Goal: Information Seeking & Learning: Learn about a topic

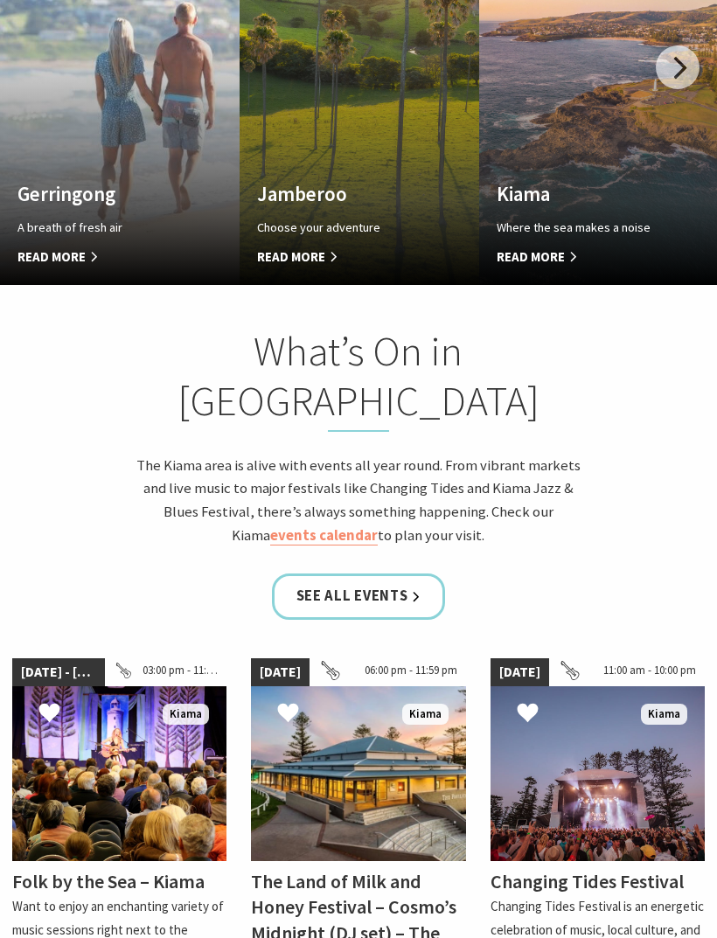
scroll to position [1354, 0]
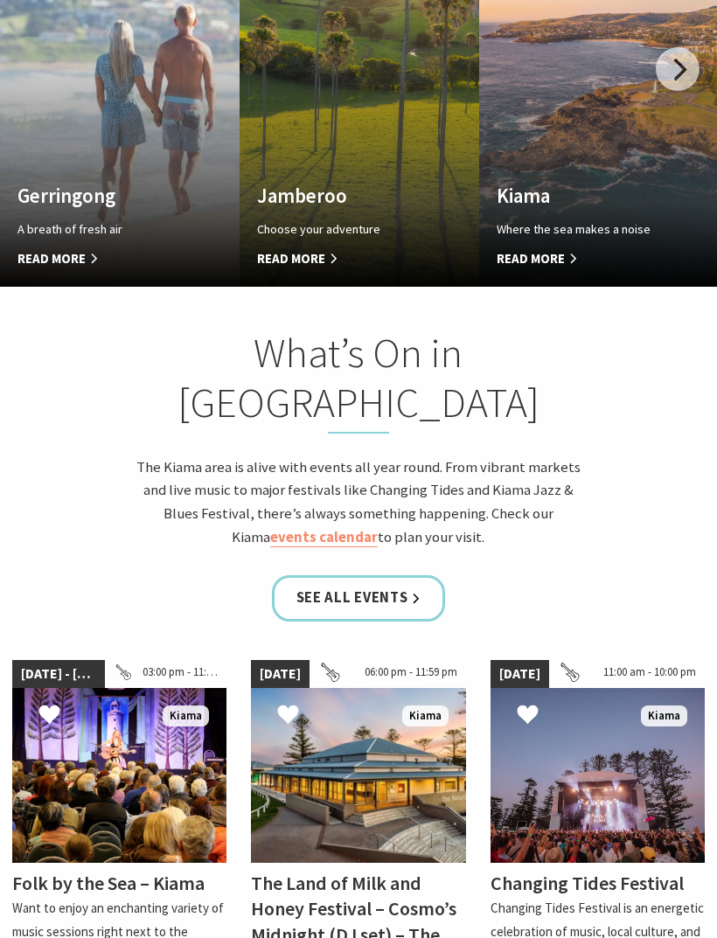
click at [378, 528] on link "events calendar" at bounding box center [324, 537] width 108 height 19
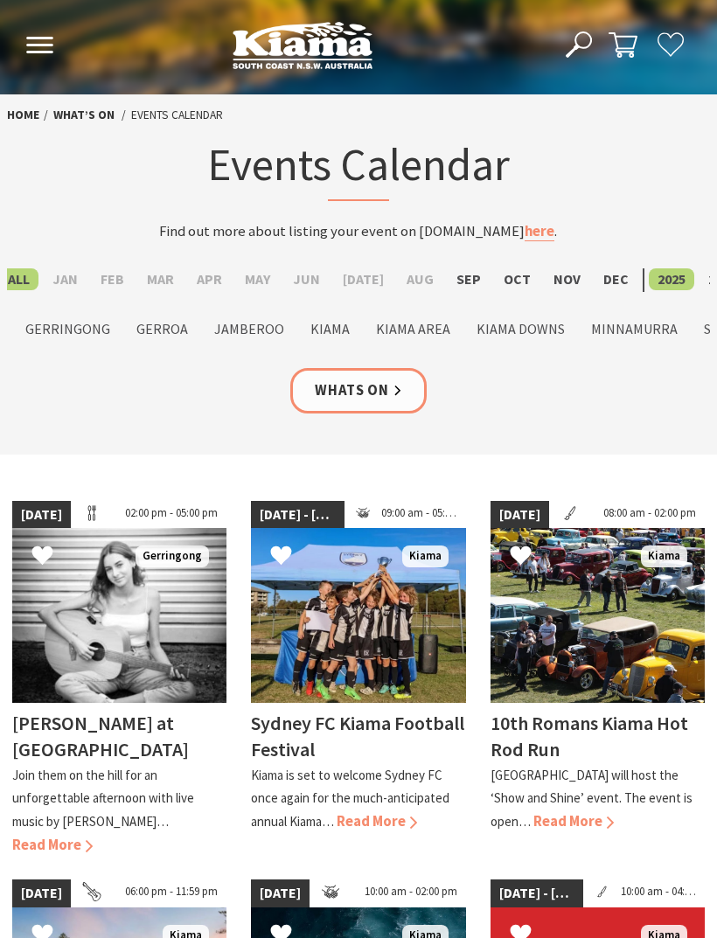
click at [161, 271] on label "Mar" at bounding box center [160, 279] width 45 height 22
click at [0, 0] on input "Mar" at bounding box center [0, 0] width 0 height 0
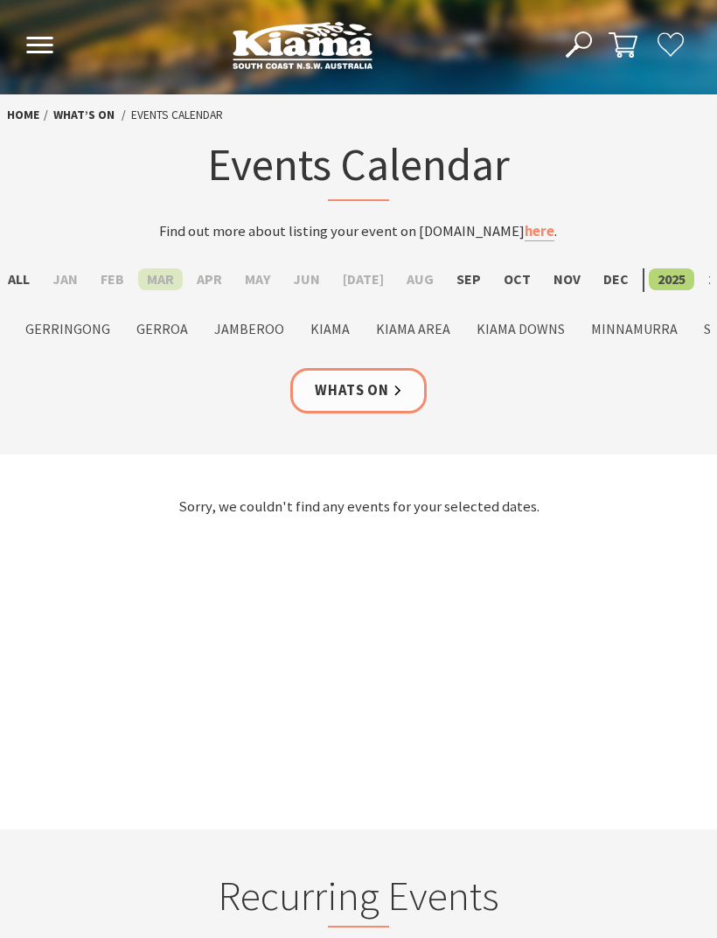
click at [453, 282] on label "Sep" at bounding box center [469, 279] width 42 height 22
click at [0, 0] on input "Sep" at bounding box center [0, 0] width 0 height 0
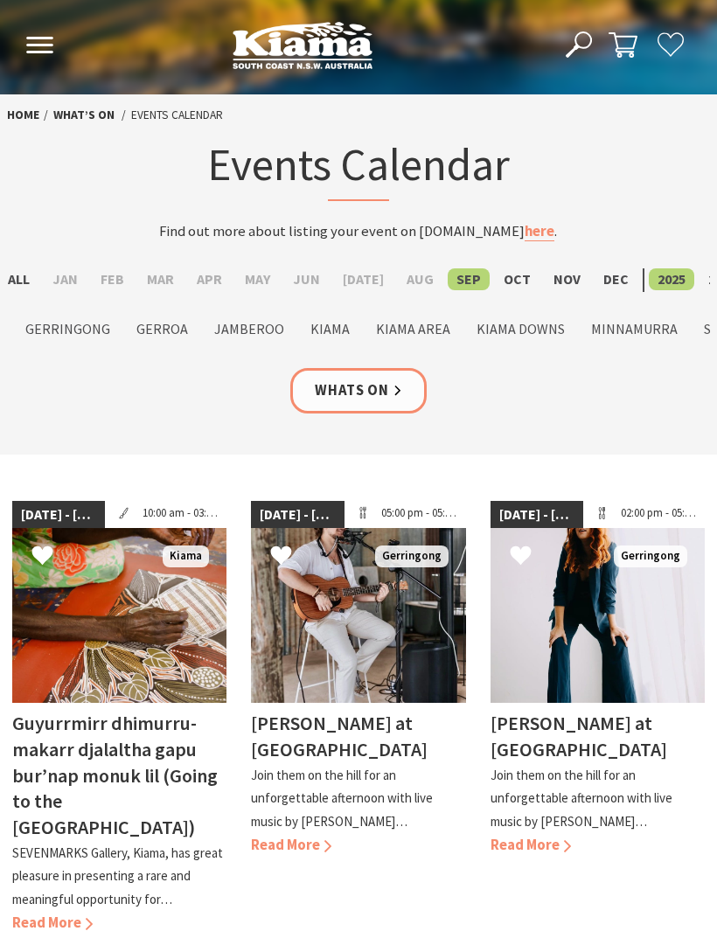
click at [176, 128] on div "Home What’s On Events Calendar" at bounding box center [358, 114] width 717 height 41
click at [78, 115] on link "What’s On" at bounding box center [83, 115] width 61 height 17
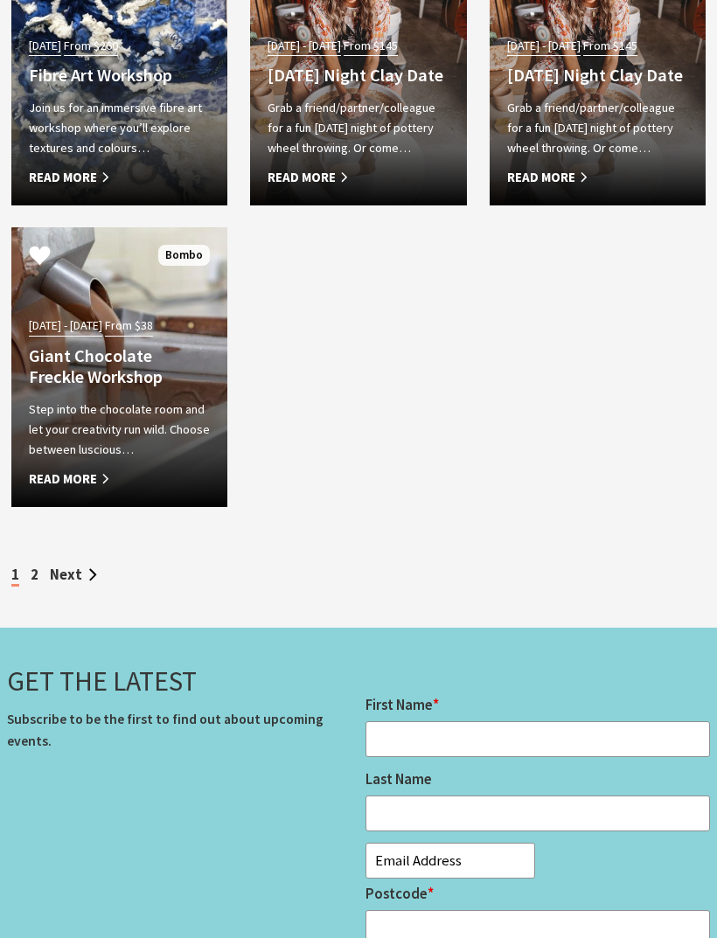
scroll to position [6189, 0]
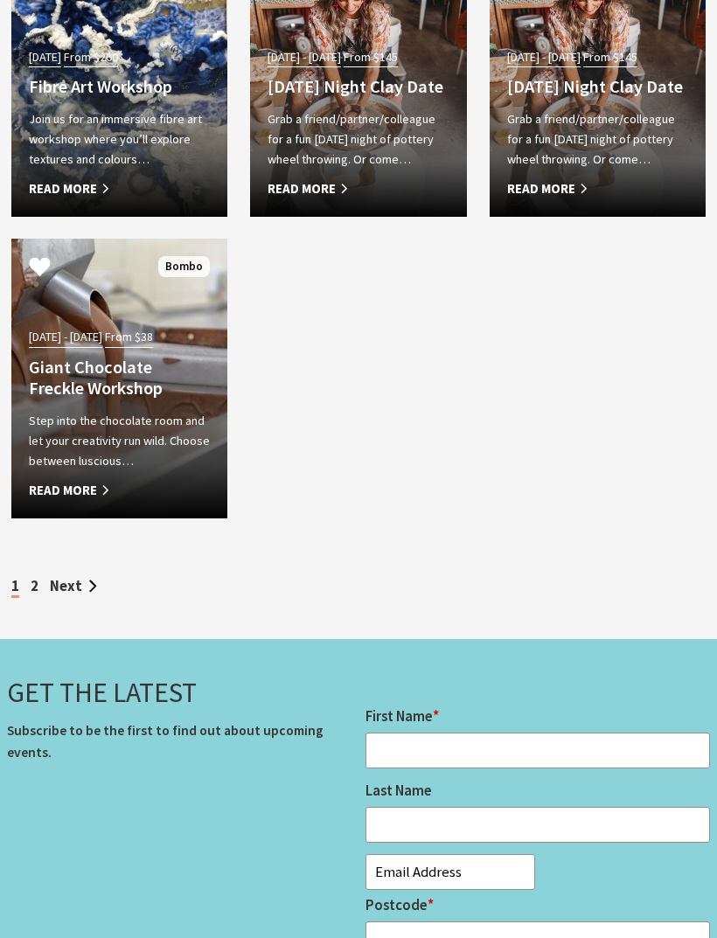
click at [31, 595] on link "2" at bounding box center [35, 586] width 8 height 18
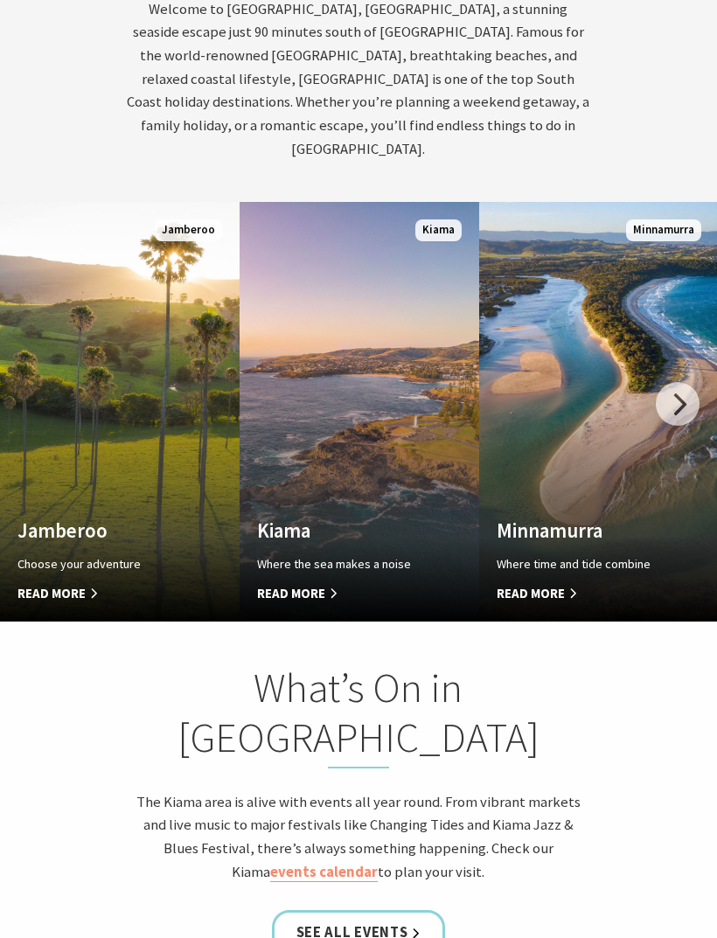
scroll to position [845, 0]
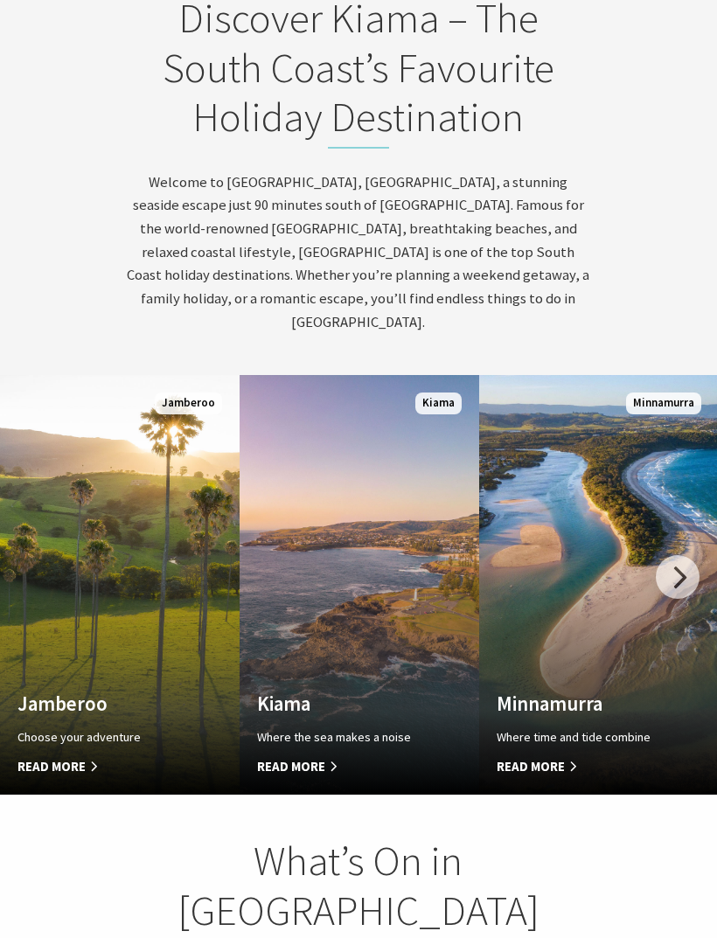
click at [296, 759] on span "Read More" at bounding box center [341, 767] width 169 height 21
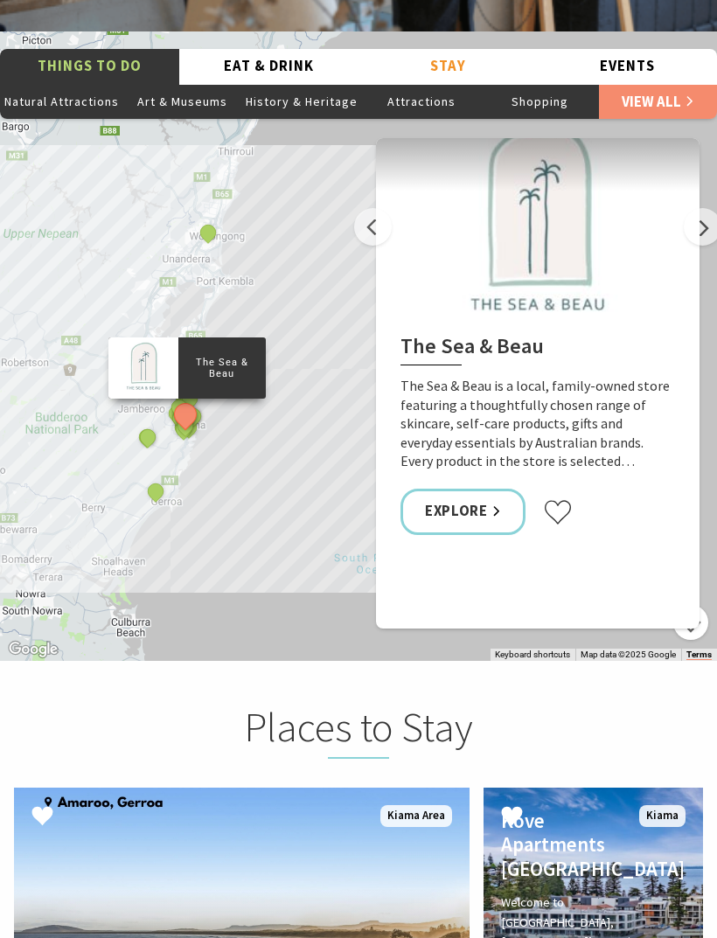
scroll to position [3664, 0]
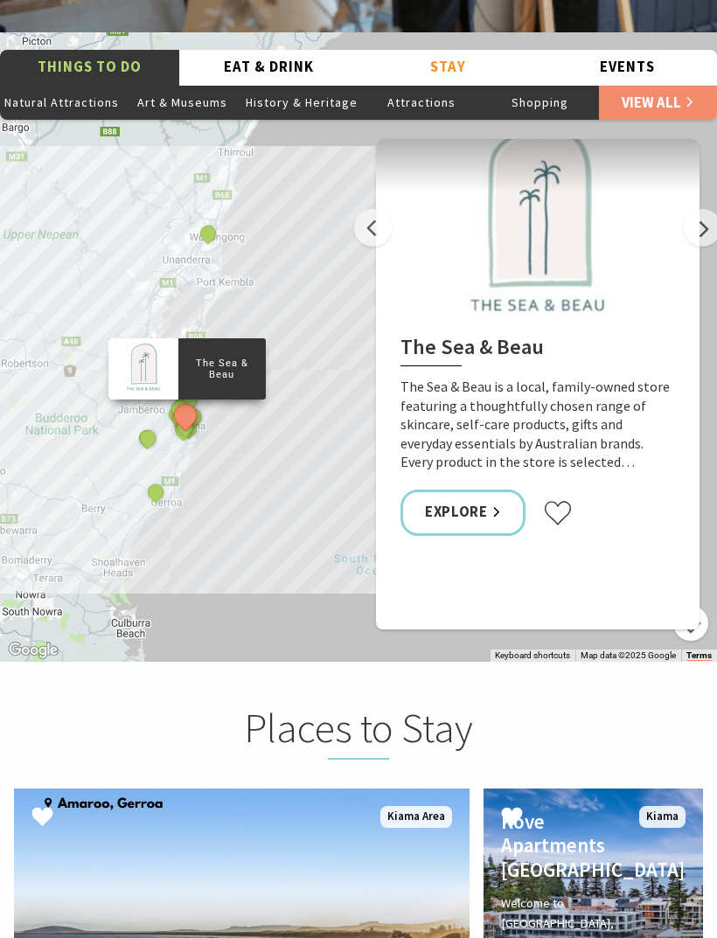
click at [426, 85] on button "Attractions" at bounding box center [421, 102] width 118 height 35
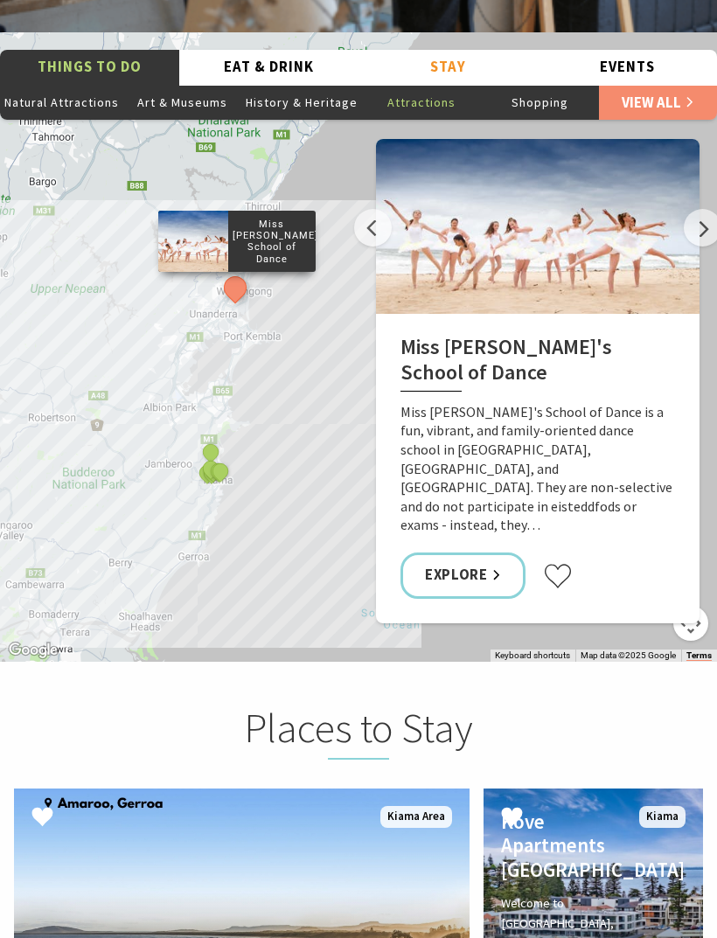
click at [286, 85] on button "History & Heritage" at bounding box center [301, 102] width 121 height 35
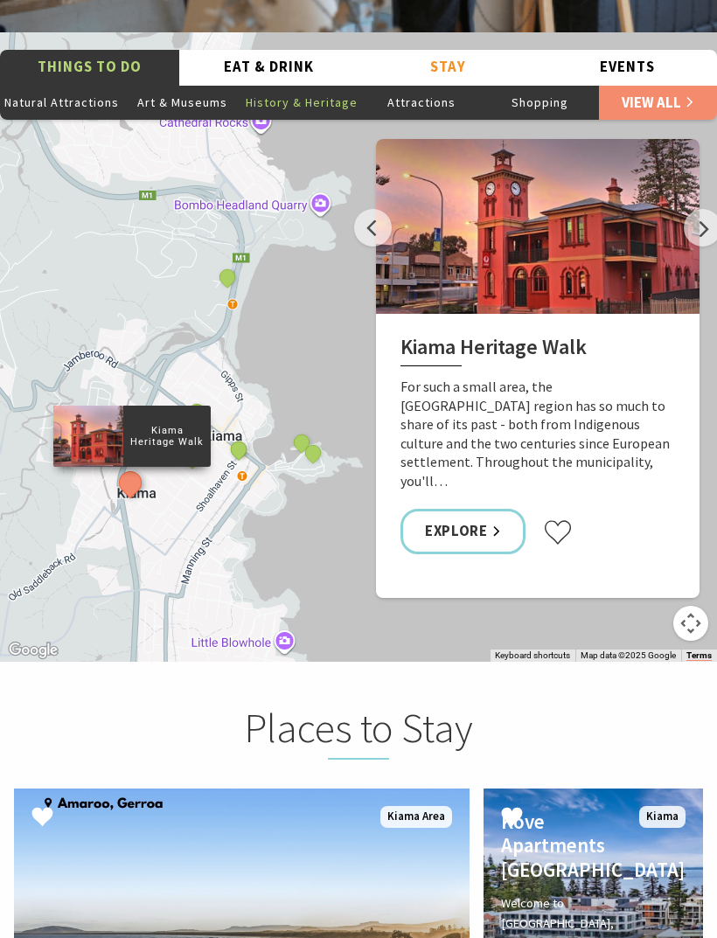
click at [643, 85] on link "View All" at bounding box center [658, 102] width 118 height 35
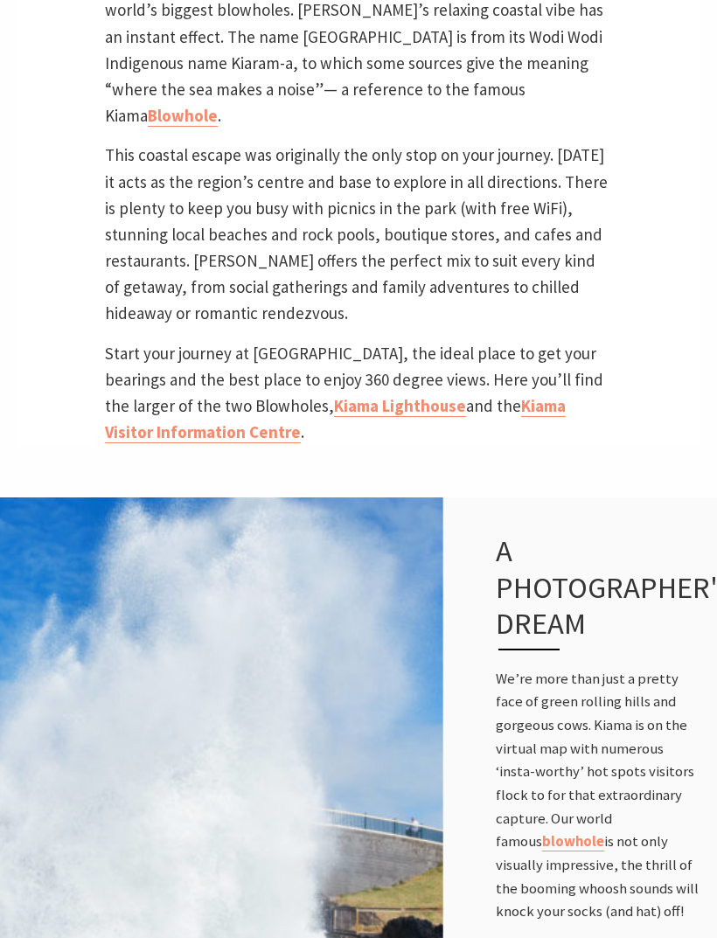
scroll to position [774, 0]
